Goal: Find specific page/section: Find specific page/section

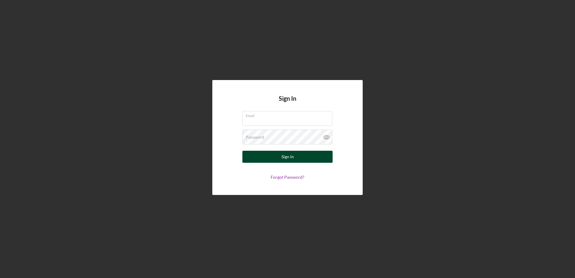
type input "[PERSON_NAME][EMAIL_ADDRESS][PERSON_NAME][DOMAIN_NAME]"
click at [276, 162] on button "Sign In" at bounding box center [288, 157] width 90 height 12
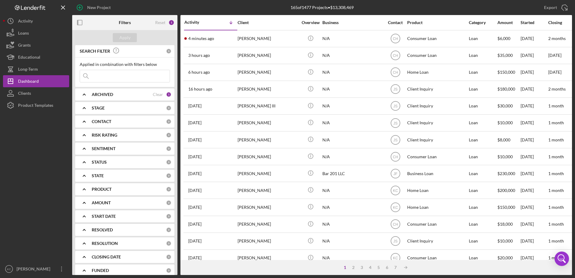
click at [162, 92] on div "ARCHIVED Clear 1" at bounding box center [132, 94] width 80 height 5
click at [160, 93] on div "Clear" at bounding box center [158, 94] width 10 height 5
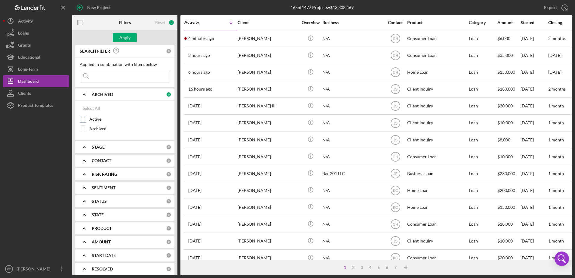
click at [82, 117] on input "Active" at bounding box center [83, 119] width 6 height 6
checkbox input "true"
click at [127, 164] on div "CONTACT 0" at bounding box center [132, 161] width 80 height 12
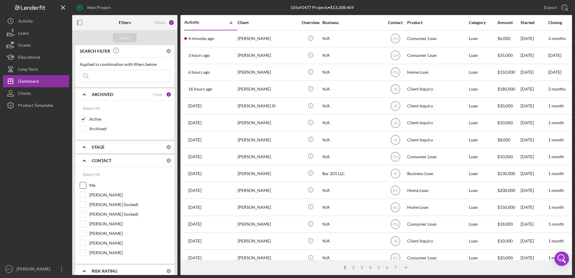
click at [83, 184] on input "Me" at bounding box center [83, 185] width 6 height 6
checkbox input "true"
click at [125, 35] on div "Apply" at bounding box center [124, 37] width 11 height 9
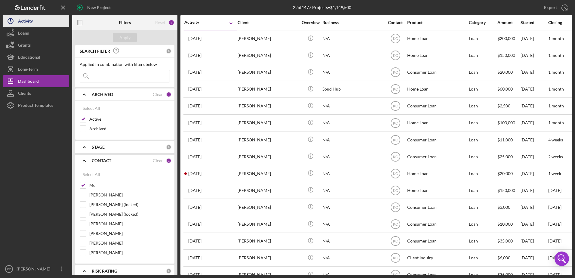
click at [20, 16] on div "Activity" at bounding box center [25, 22] width 15 height 14
